Goal: Task Accomplishment & Management: Manage account settings

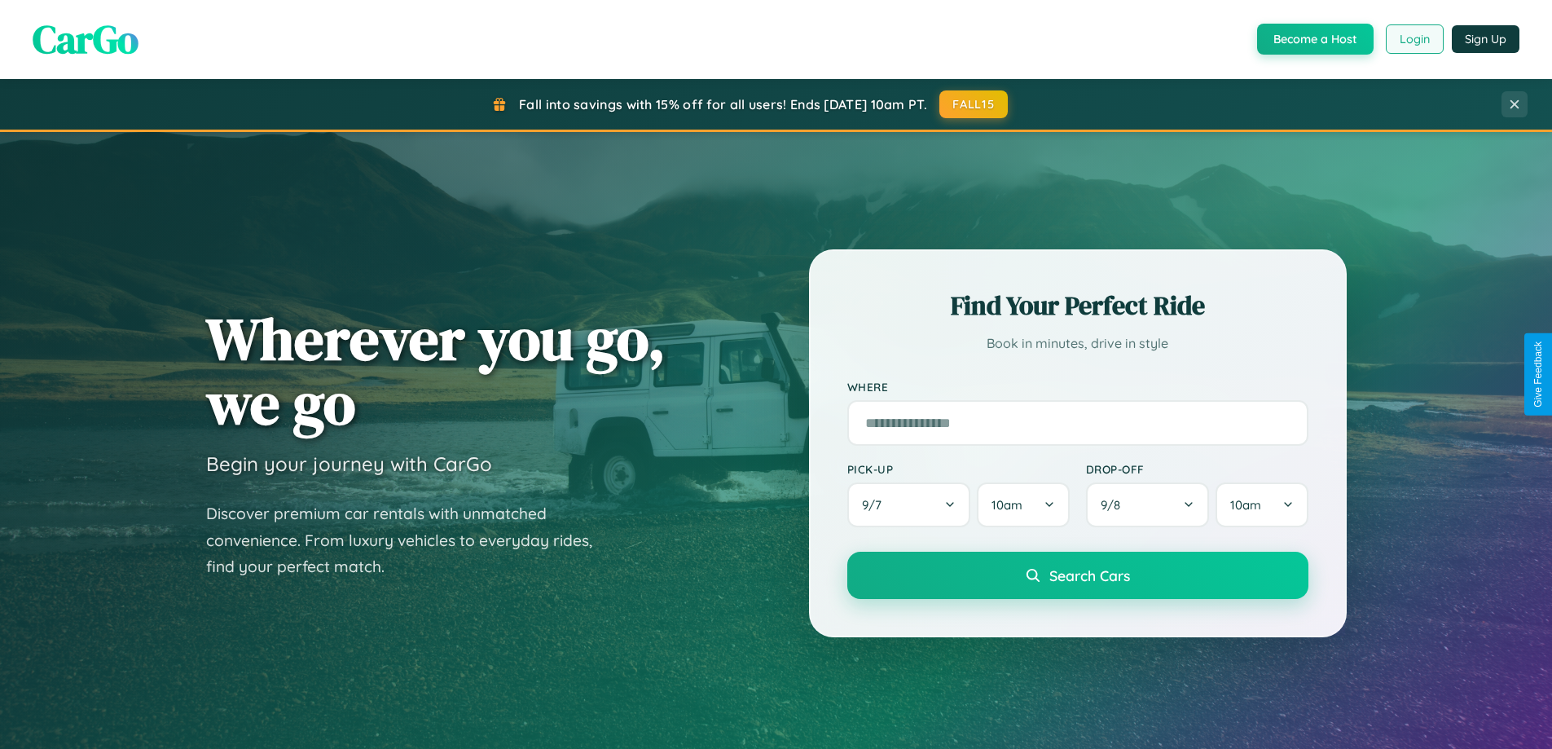
click at [1414, 39] on button "Login" at bounding box center [1415, 38] width 58 height 29
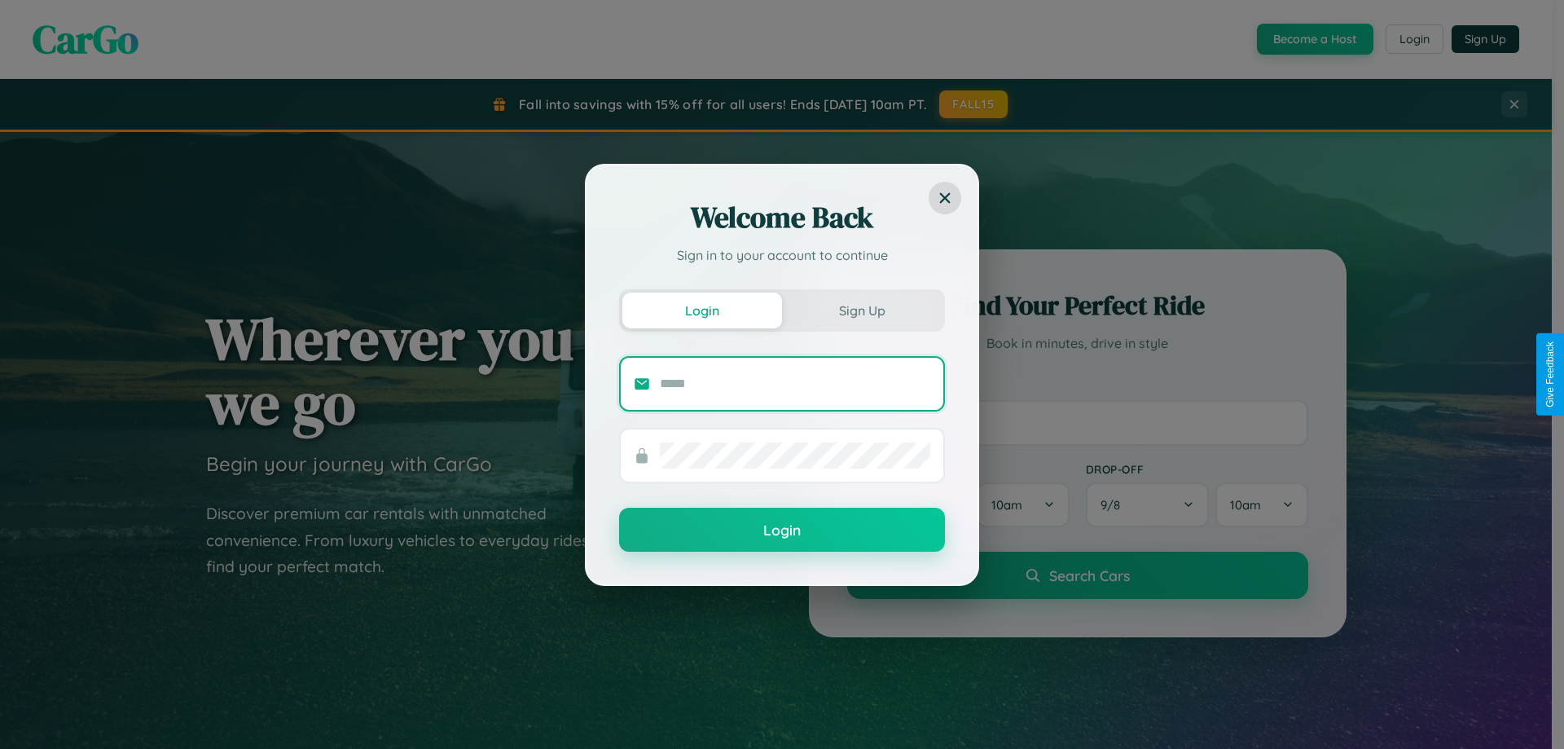
click at [795, 383] on input "text" at bounding box center [795, 384] width 270 height 26
type input "**********"
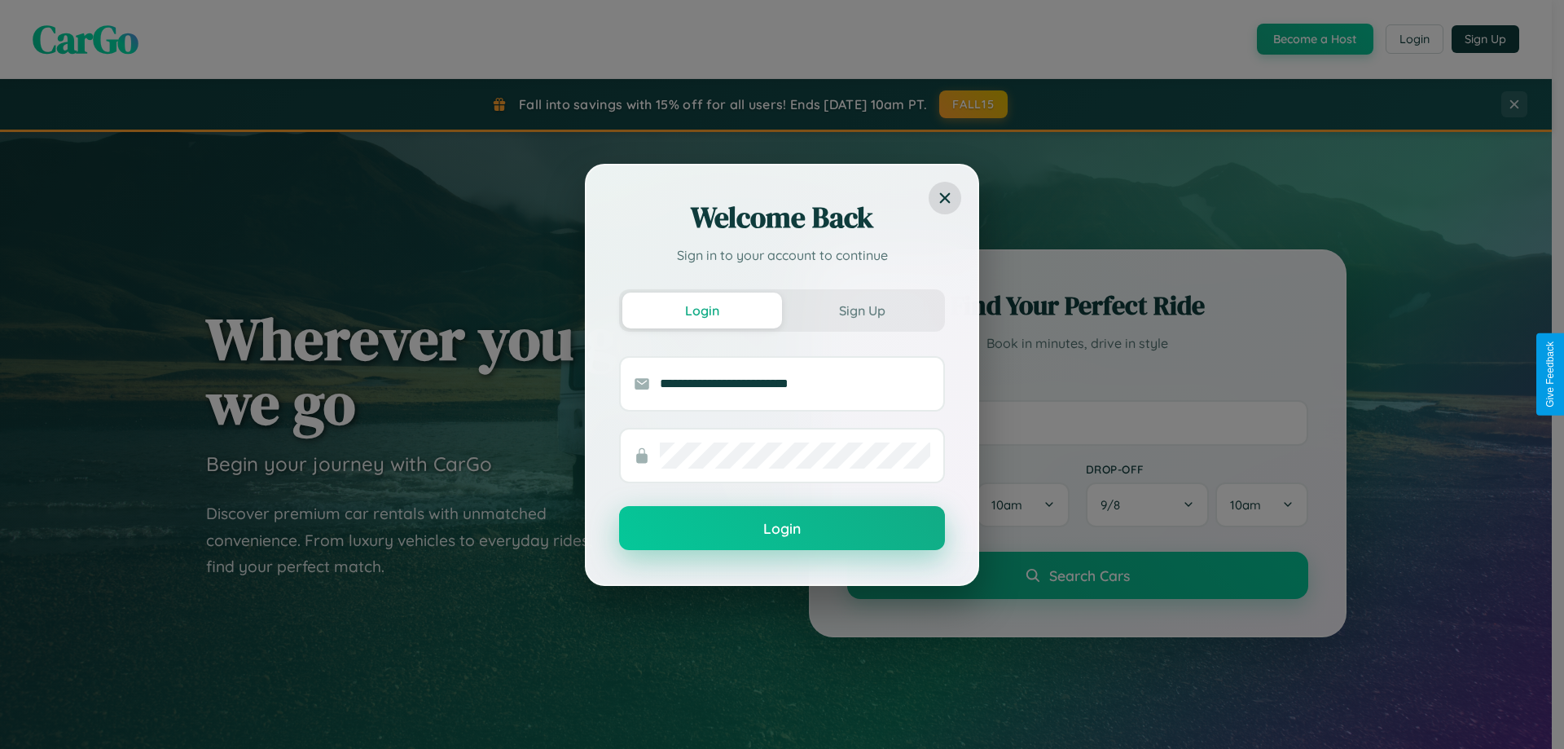
click at [782, 529] on button "Login" at bounding box center [782, 528] width 326 height 44
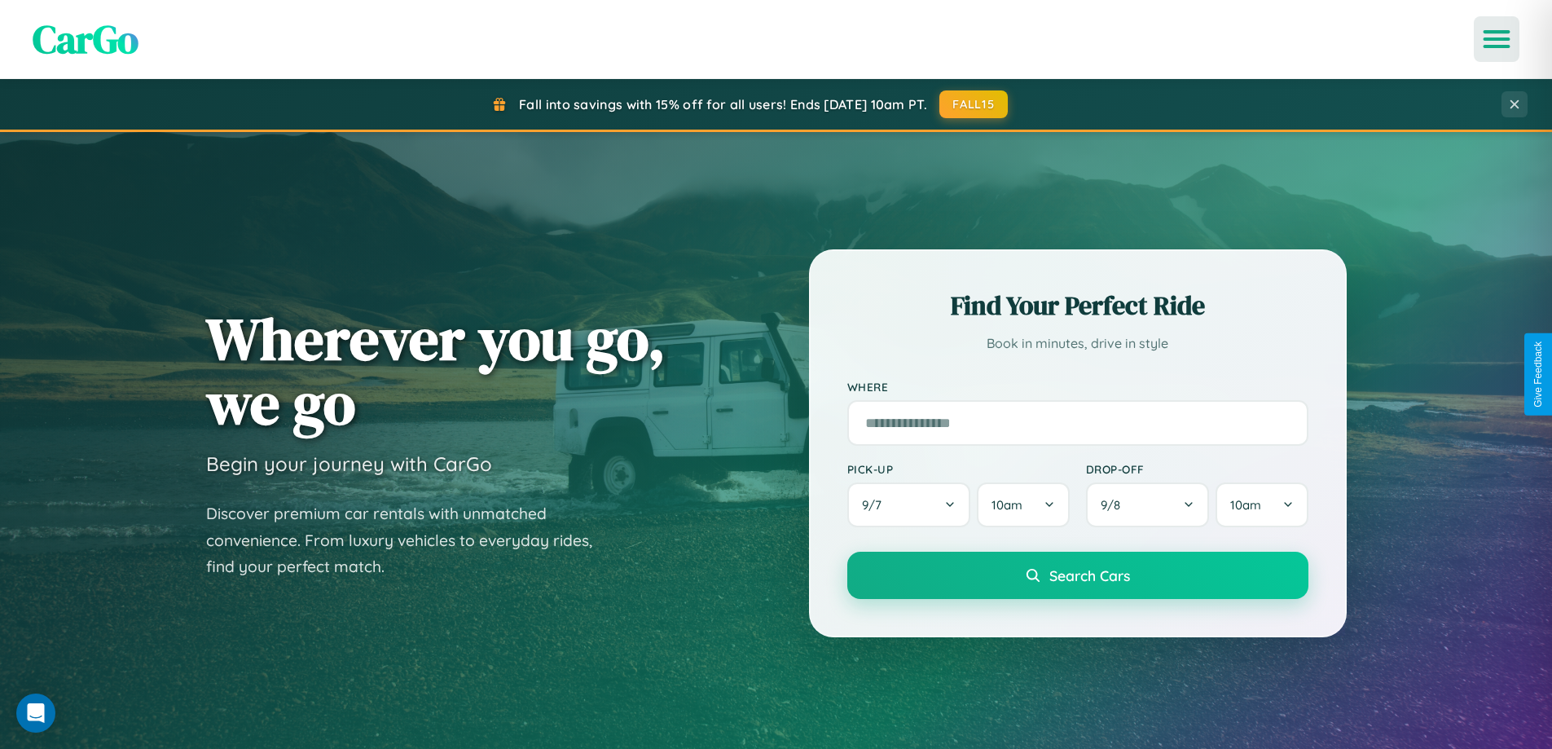
click at [1497, 39] on icon "Open menu" at bounding box center [1497, 39] width 24 height 15
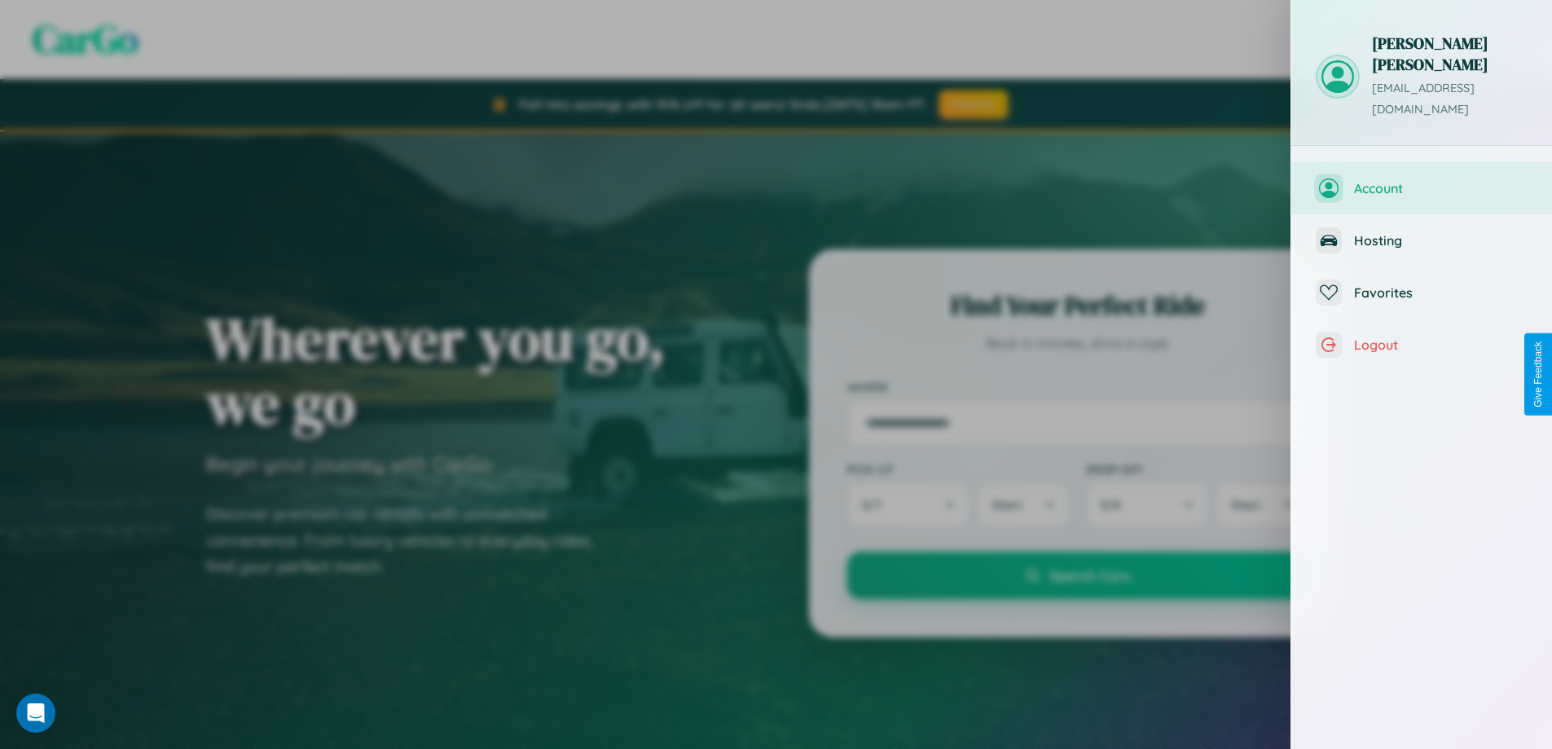
click at [1422, 180] on span "Account" at bounding box center [1441, 188] width 174 height 16
